Goal: Task Accomplishment & Management: Use online tool/utility

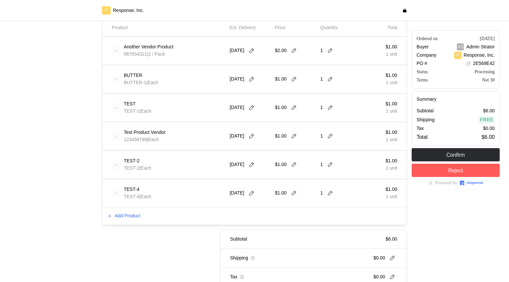
scroll to position [155, 0]
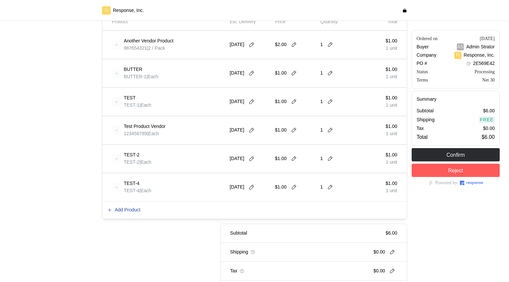
click at [132, 210] on p "Add Product" at bounding box center [128, 210] width 26 height 7
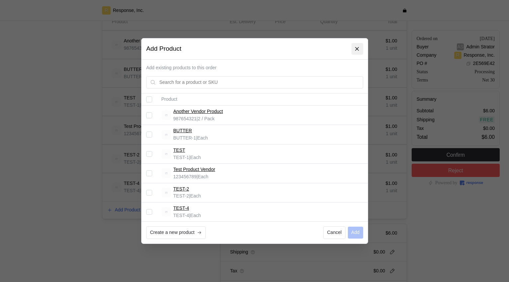
click at [357, 50] on icon at bounding box center [357, 49] width 6 height 6
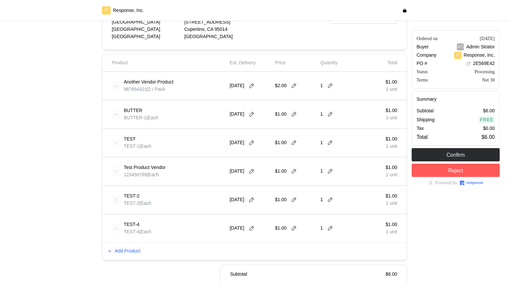
scroll to position [115, 0]
click at [137, 250] on p "Add Product" at bounding box center [128, 251] width 26 height 7
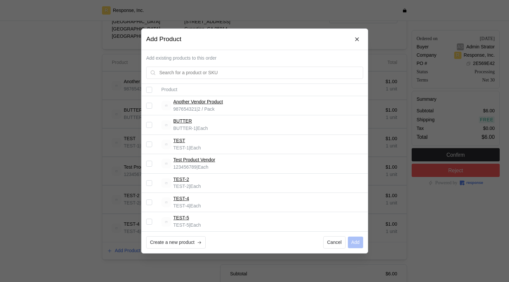
click at [149, 221] on input "Select record 7" at bounding box center [149, 222] width 6 height 6
checkbox input "true"
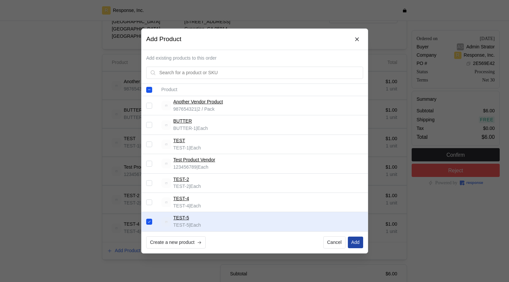
click at [353, 246] on button "Add" at bounding box center [354, 243] width 15 height 12
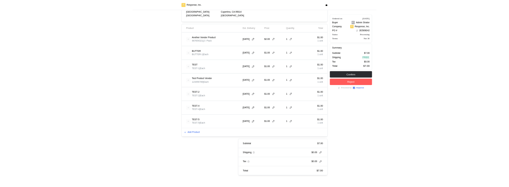
scroll to position [131, 0]
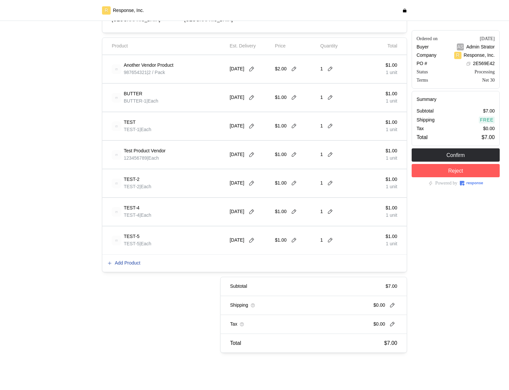
click at [137, 264] on p "Add Product" at bounding box center [128, 263] width 26 height 7
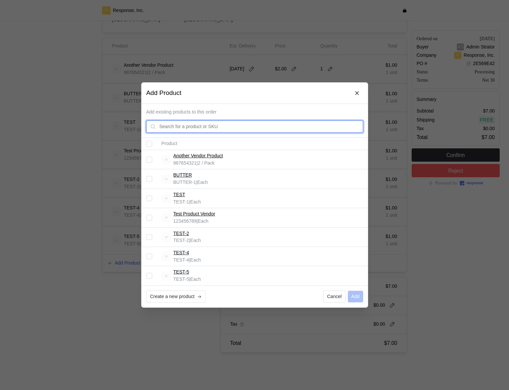
click at [200, 128] on input "text" at bounding box center [259, 127] width 200 height 12
click at [147, 143] on input "Select all records" at bounding box center [149, 144] width 6 height 6
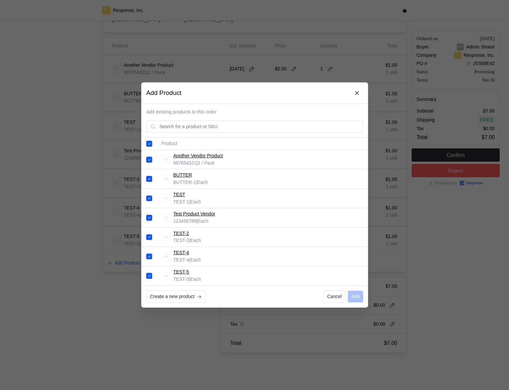
checkbox input "true"
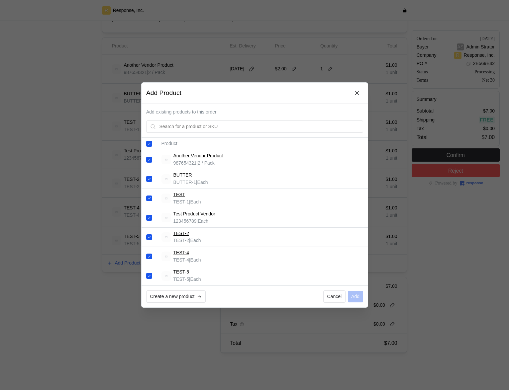
checkbox input "true"
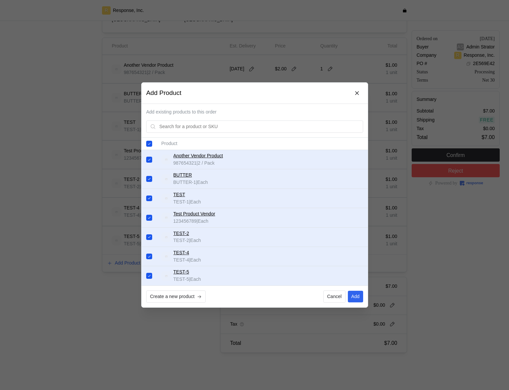
click at [148, 147] on th at bounding box center [148, 144] width 15 height 12
click at [149, 145] on input "Select all records" at bounding box center [149, 144] width 6 height 6
checkbox input "false"
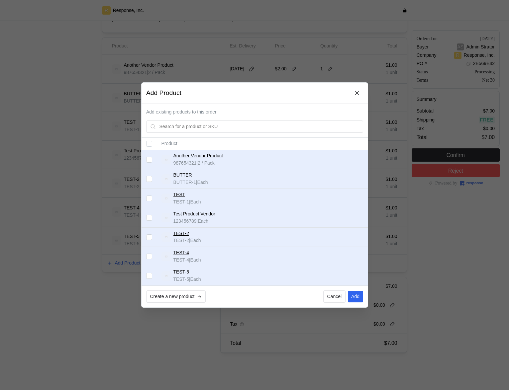
checkbox input "false"
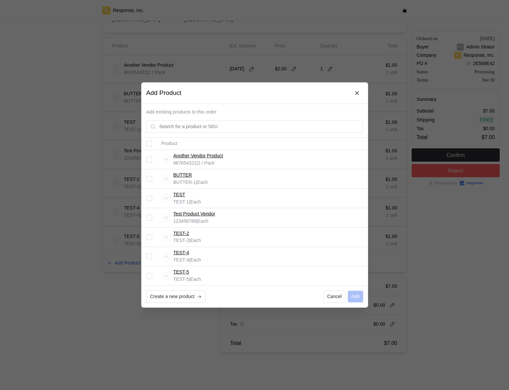
click at [150, 165] on td at bounding box center [148, 159] width 15 height 19
click at [150, 163] on td at bounding box center [148, 159] width 15 height 19
click at [150, 161] on input "Select record 1" at bounding box center [149, 160] width 6 height 6
checkbox input "true"
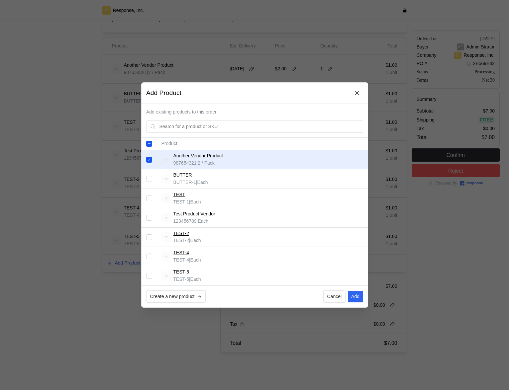
click at [150, 176] on input "Select record 2" at bounding box center [149, 179] width 6 height 6
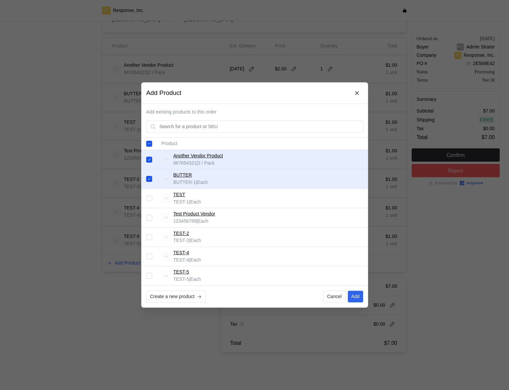
click at [150, 180] on input "Select record 2" at bounding box center [149, 179] width 6 height 6
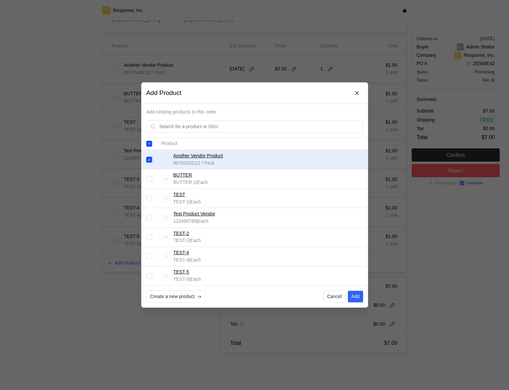
click at [150, 180] on input "Select record 2" at bounding box center [149, 179] width 6 height 6
checkbox input "true"
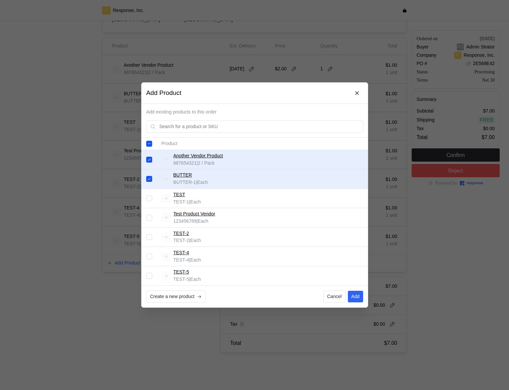
click at [150, 161] on input "Select record 1" at bounding box center [149, 160] width 6 height 6
checkbox input "false"
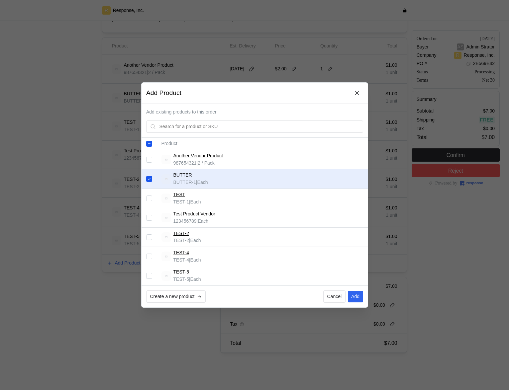
click at [150, 177] on input "Select record 2" at bounding box center [149, 179] width 6 height 6
checkbox input "false"
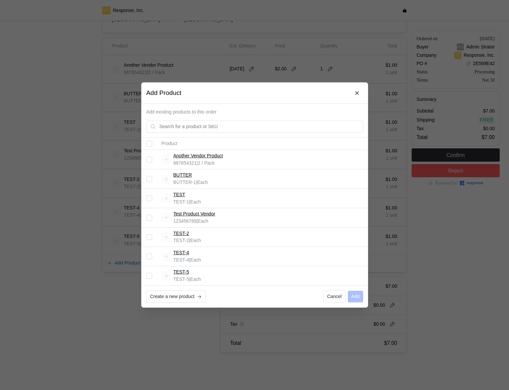
click at [358, 91] on icon at bounding box center [357, 93] width 4 height 4
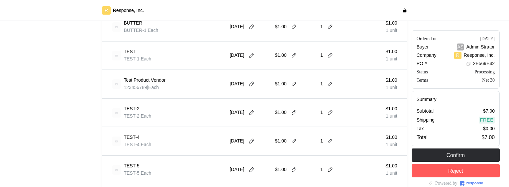
scroll to position [290, 0]
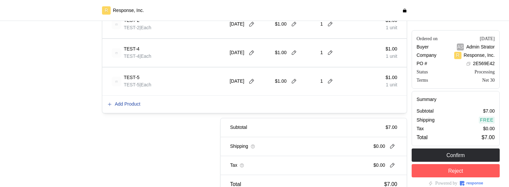
click at [130, 105] on p "Add Product" at bounding box center [128, 104] width 26 height 7
